Goal: Check status: Check status

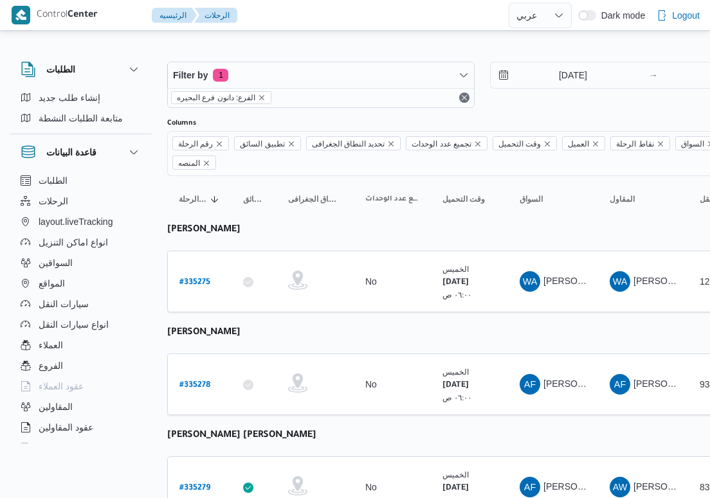
select select "ar"
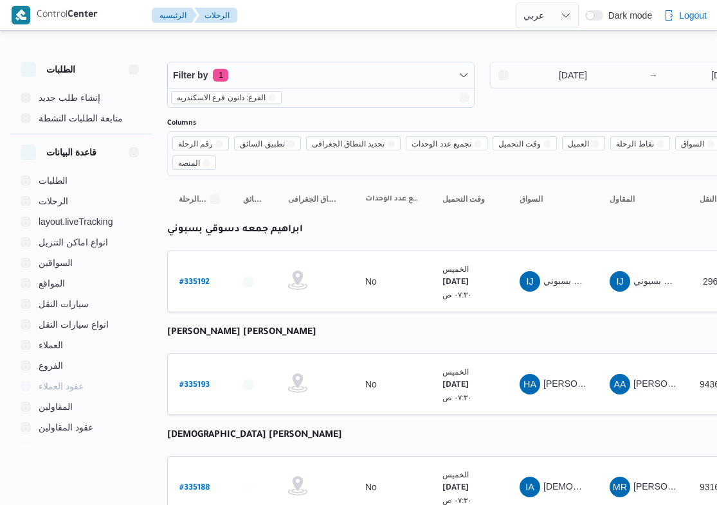
select select "ar"
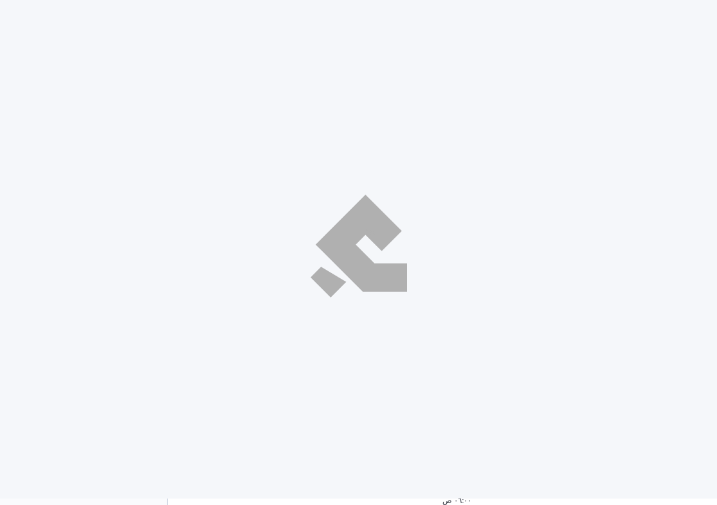
select select "ar"
